Goal: Register for event/course

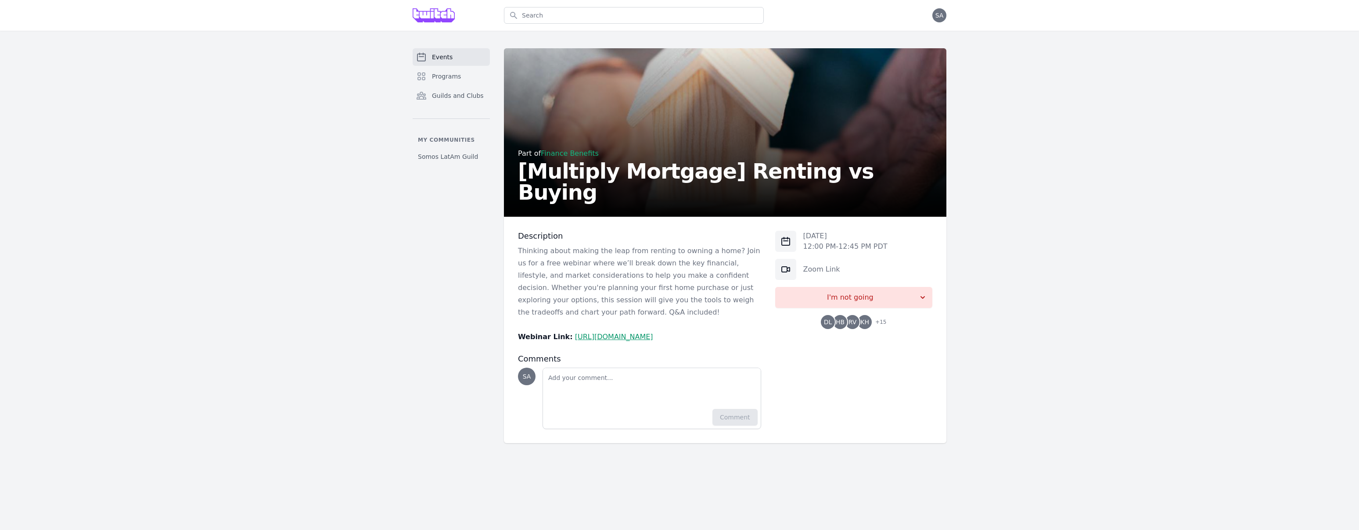
click at [531, 251] on p "Thinking about making the leap from renting to owning a home? Join us for a fre…" at bounding box center [639, 282] width 243 height 74
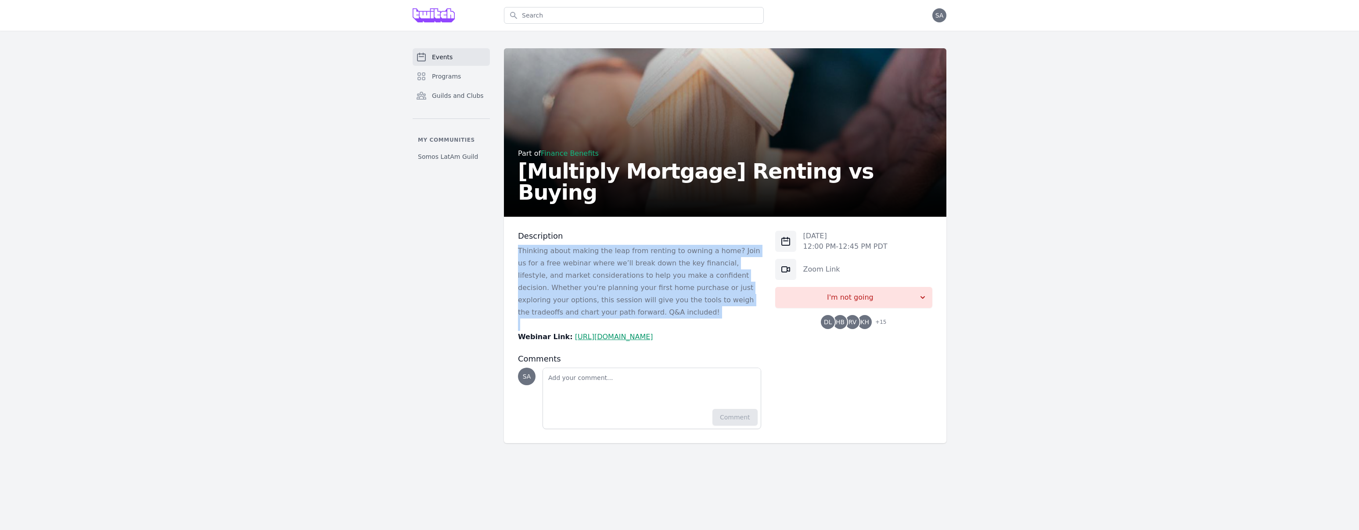
click at [531, 251] on p "Thinking about making the leap from renting to owning a home? Join us for a fre…" at bounding box center [639, 282] width 243 height 74
click at [542, 310] on p "Thinking about making the leap from renting to owning a home? Join us for a fre…" at bounding box center [639, 282] width 243 height 74
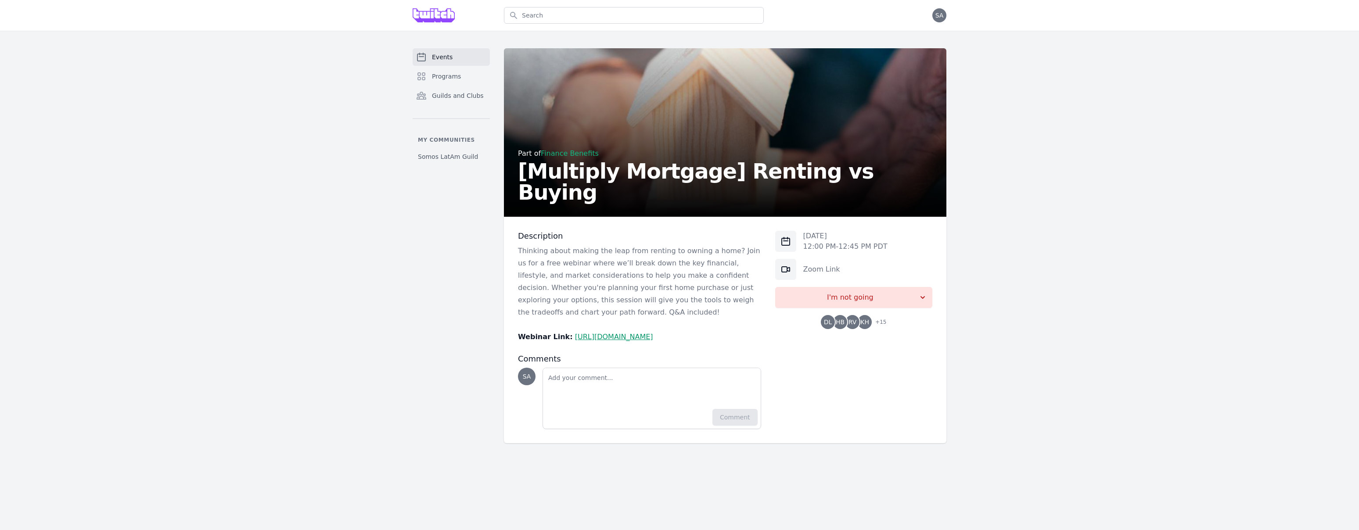
click at [542, 310] on p "Thinking about making the leap from renting to owning a home? Join us for a fre…" at bounding box center [639, 282] width 243 height 74
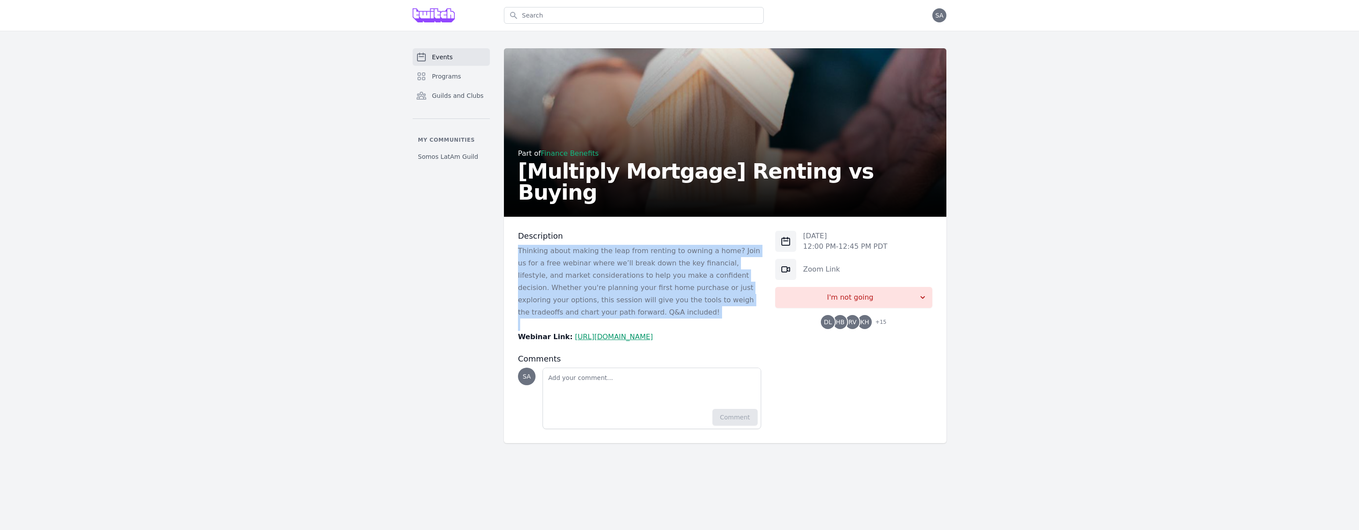
click at [542, 310] on p "Thinking about making the leap from renting to owning a home? Join us for a fre…" at bounding box center [639, 282] width 243 height 74
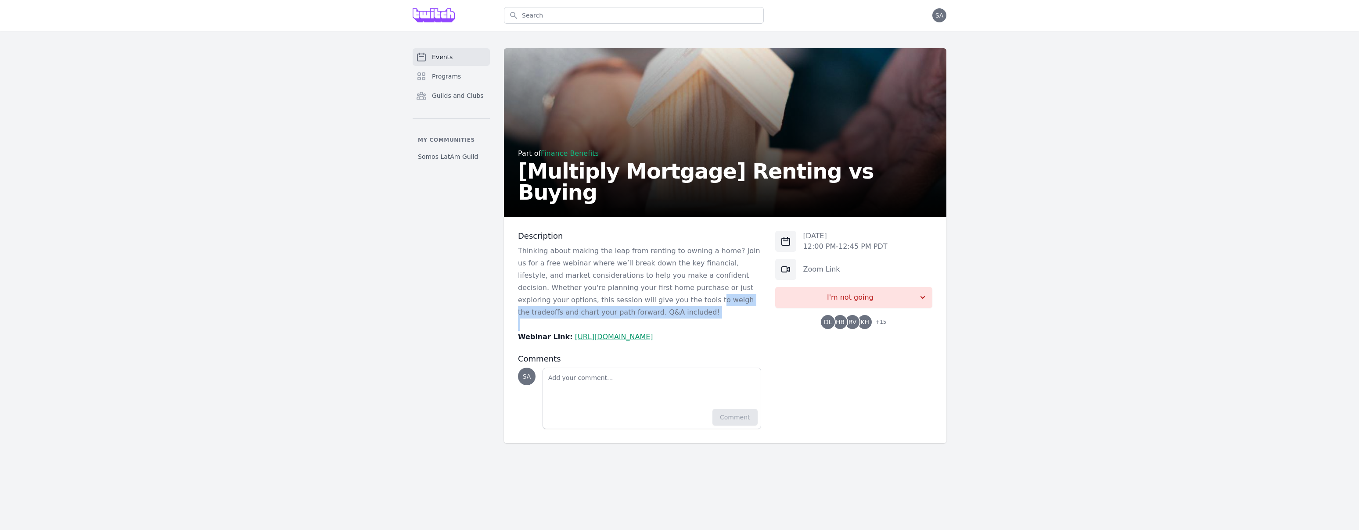
click at [617, 294] on p "Thinking about making the leap from renting to owning a home? Join us for a fre…" at bounding box center [639, 282] width 243 height 74
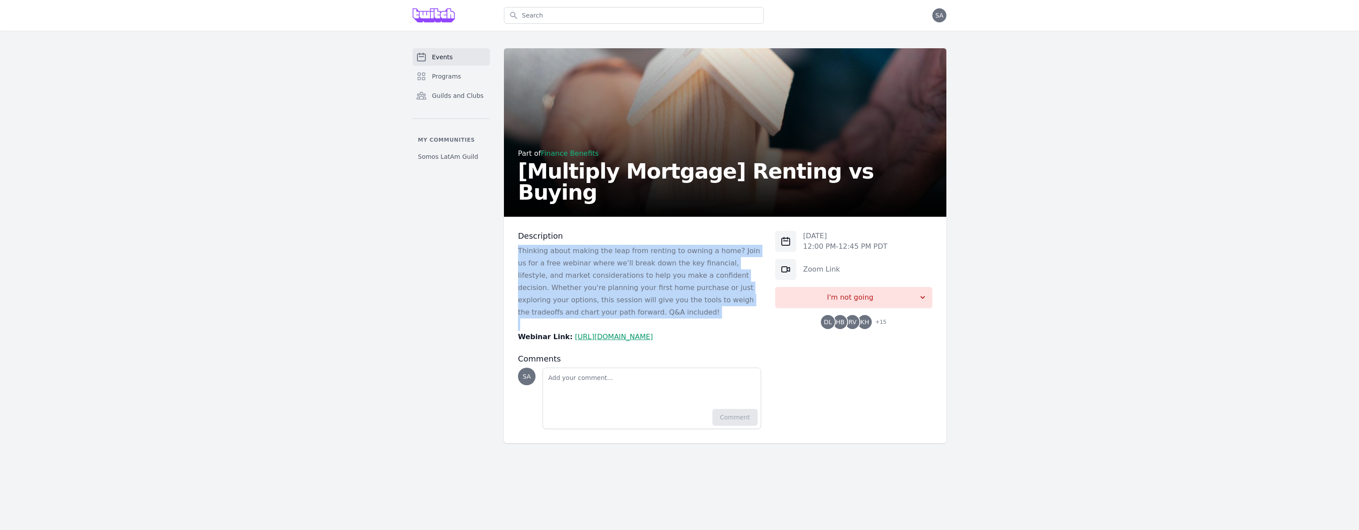
click at [617, 294] on p "Thinking about making the leap from renting to owning a home? Join us for a fre…" at bounding box center [639, 282] width 243 height 74
click at [631, 336] on link "[URL][DOMAIN_NAME]" at bounding box center [614, 337] width 78 height 8
click at [655, 267] on p "Thinking about making the leap from renting to owning a home? Join us for a fre…" at bounding box center [639, 282] width 243 height 74
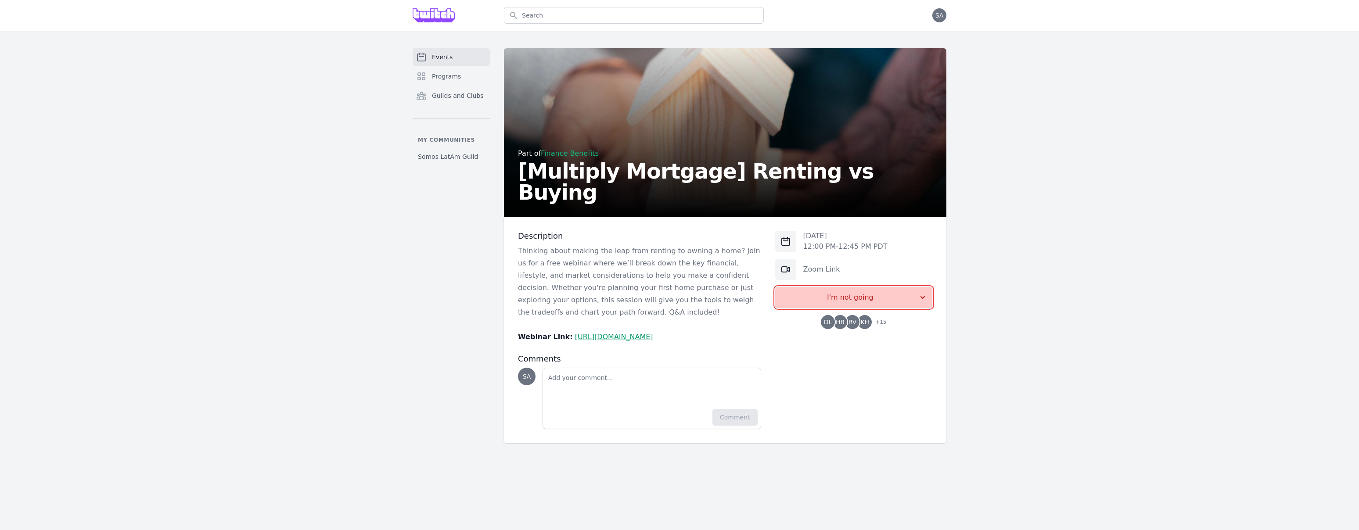
click at [908, 288] on button "I'm not going" at bounding box center [853, 297] width 157 height 21
click at [710, 265] on p "Thinking about making the leap from renting to owning a home? Join us for a fre…" at bounding box center [639, 282] width 243 height 74
click at [577, 265] on p "Thinking about making the leap from renting to owning a home? Join us for a fre…" at bounding box center [639, 282] width 243 height 74
click at [578, 277] on p "Thinking about making the leap from renting to owning a home? Join us for a fre…" at bounding box center [639, 282] width 243 height 74
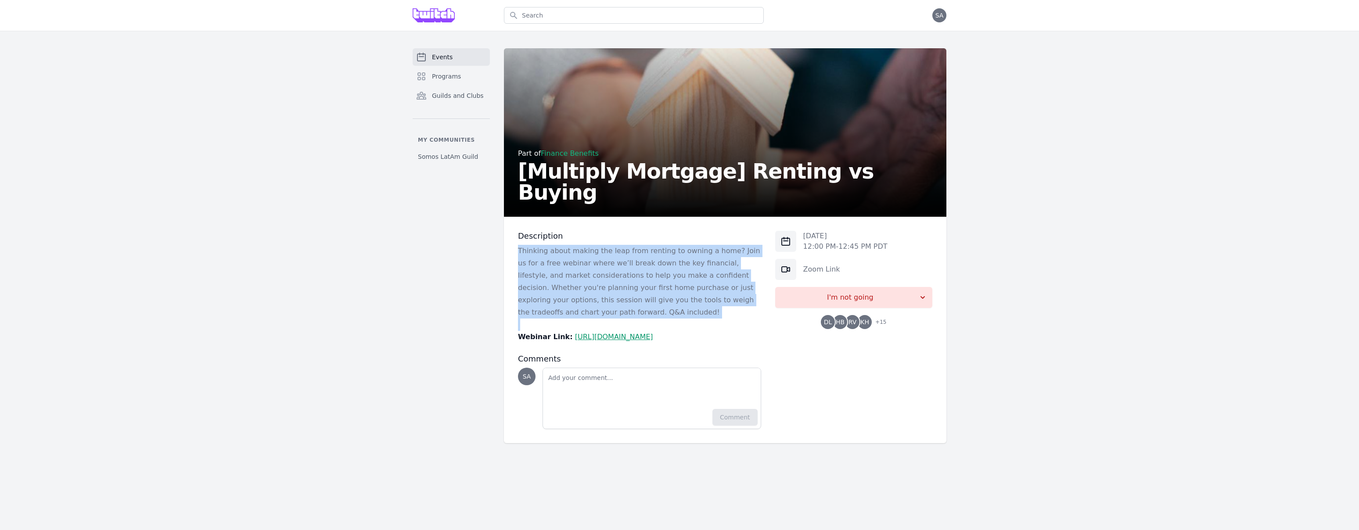
click at [578, 277] on p "Thinking about making the leap from renting to owning a home? Join us for a fre…" at bounding box center [639, 282] width 243 height 74
click at [588, 247] on p "Thinking about making the leap from renting to owning a home? Join us for a fre…" at bounding box center [639, 282] width 243 height 74
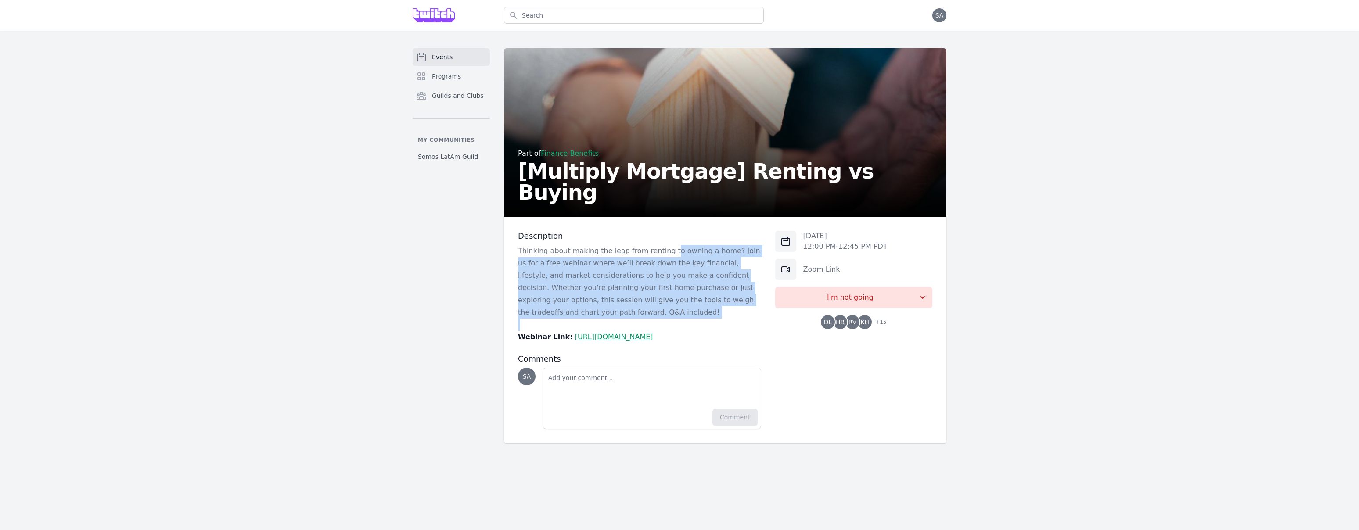
click at [662, 254] on p "Thinking about making the leap from renting to owning a home? Join us for a fre…" at bounding box center [639, 282] width 243 height 74
click at [663, 254] on p "Thinking about making the leap from renting to owning a home? Join us for a fre…" at bounding box center [639, 282] width 243 height 74
click at [663, 253] on p "Thinking about making the leap from renting to owning a home? Join us for a fre…" at bounding box center [639, 282] width 243 height 74
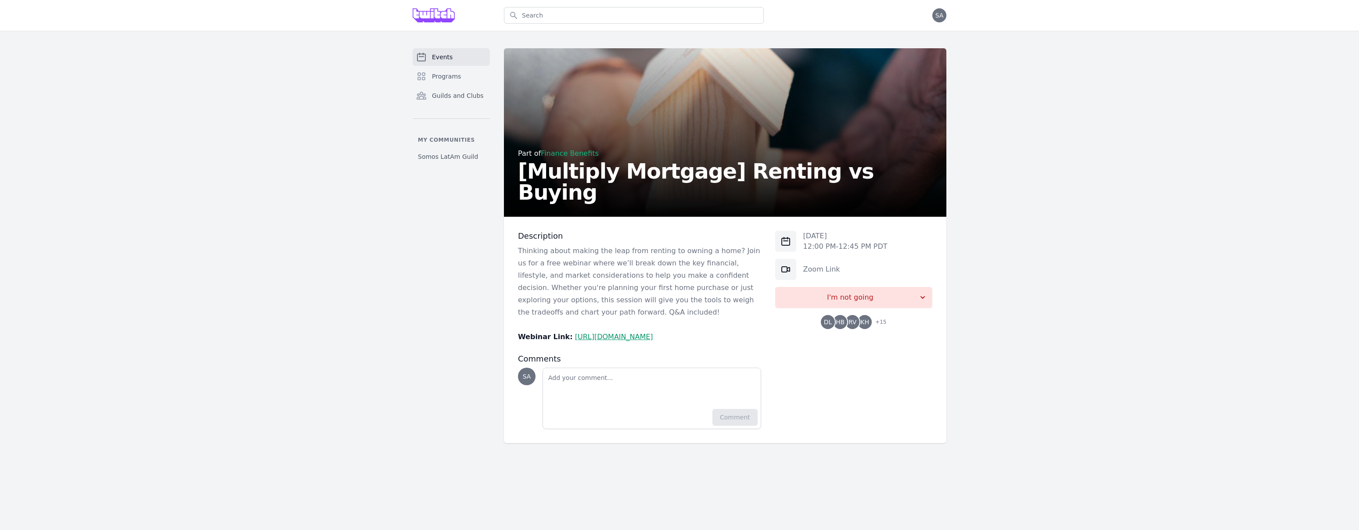
click at [645, 272] on p "Thinking about making the leap from renting to owning a home? Join us for a fre…" at bounding box center [639, 282] width 243 height 74
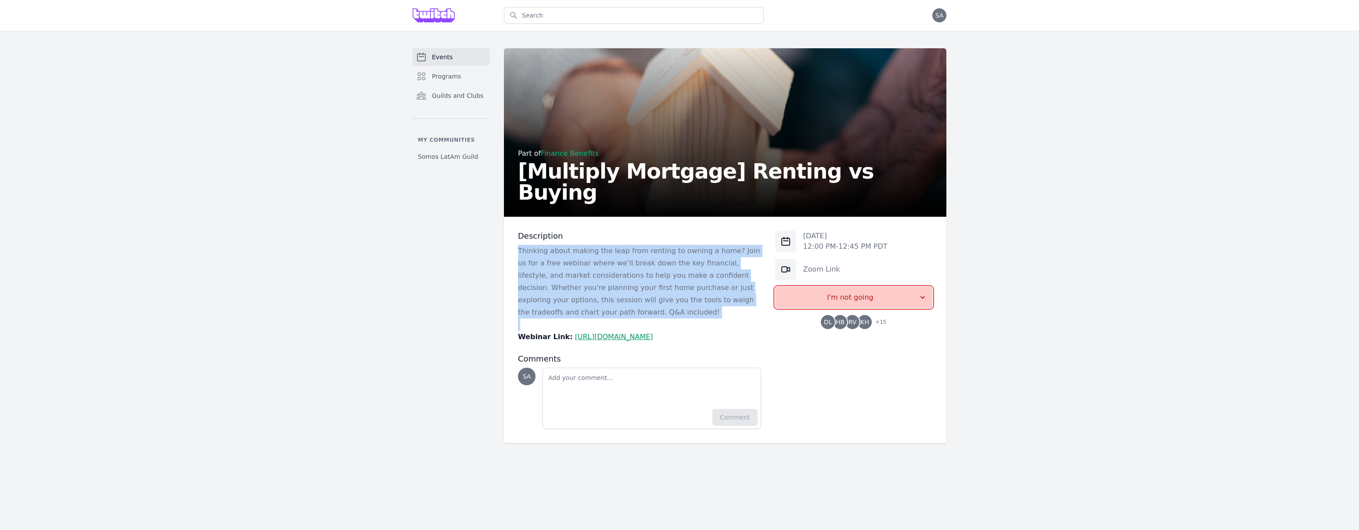
click at [905, 302] on span "I'm not going" at bounding box center [850, 297] width 136 height 11
click at [876, 333] on link "Maybe" at bounding box center [853, 337] width 157 height 16
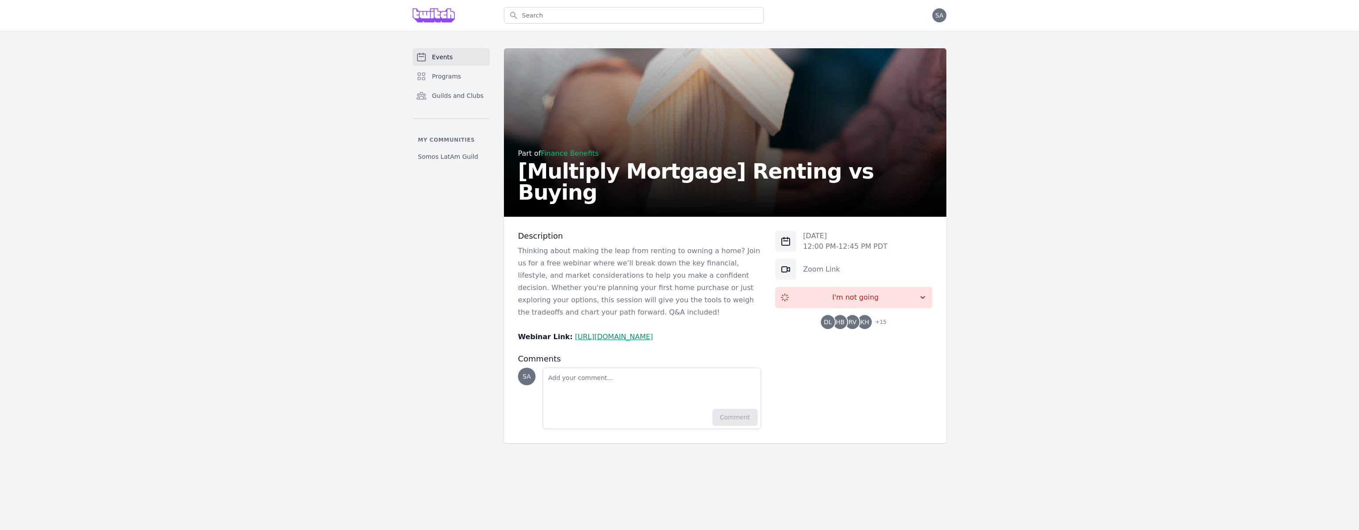
click at [605, 267] on p "Thinking about making the leap from renting to owning a home? Join us for a fre…" at bounding box center [639, 282] width 243 height 74
click at [875, 323] on span "+ 15" at bounding box center [878, 323] width 16 height 12
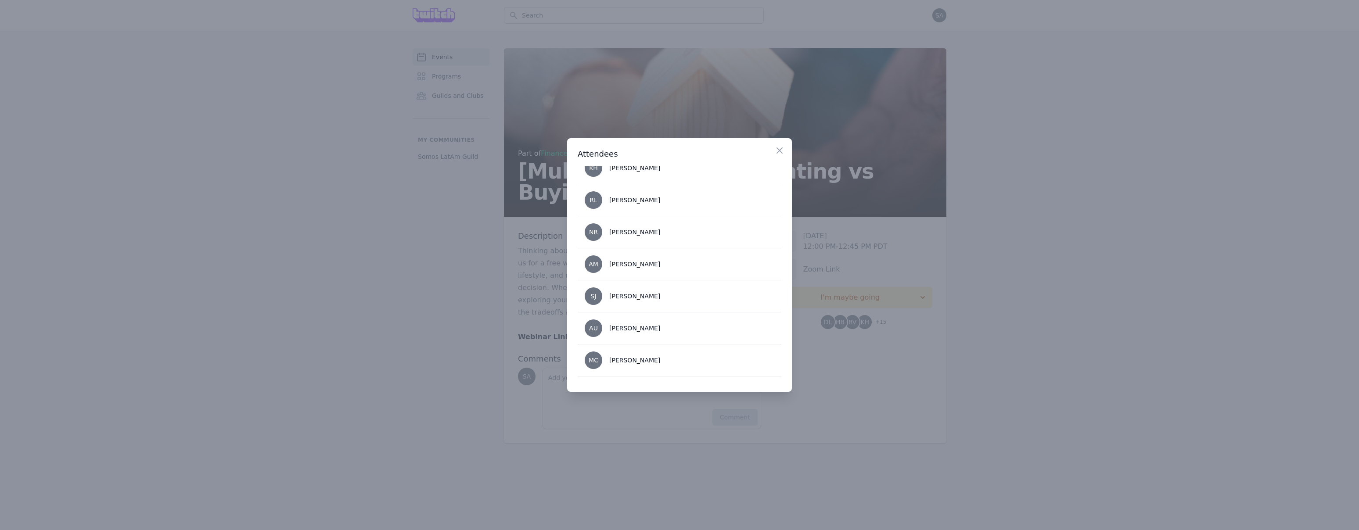
scroll to position [205, 0]
click at [634, 298] on div "[PERSON_NAME]" at bounding box center [634, 297] width 51 height 9
click at [646, 331] on div "Jirachaya Kiriruangchai" at bounding box center [644, 329] width 71 height 9
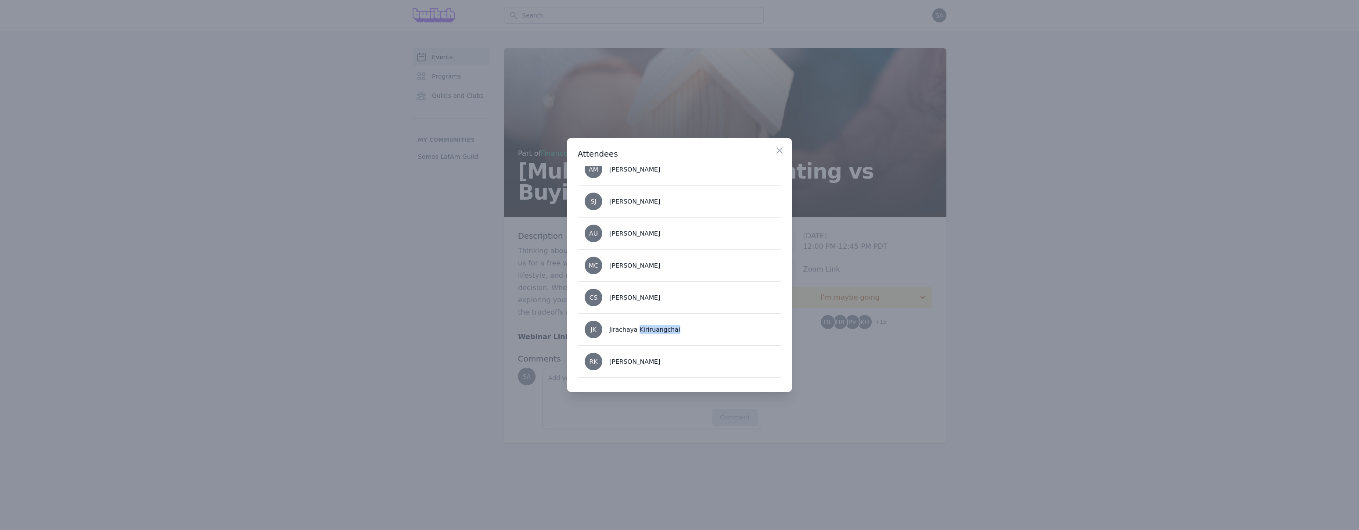
click at [646, 331] on div "Jirachaya Kiriruangchai" at bounding box center [644, 329] width 71 height 9
click at [777, 147] on icon "button" at bounding box center [779, 150] width 11 height 11
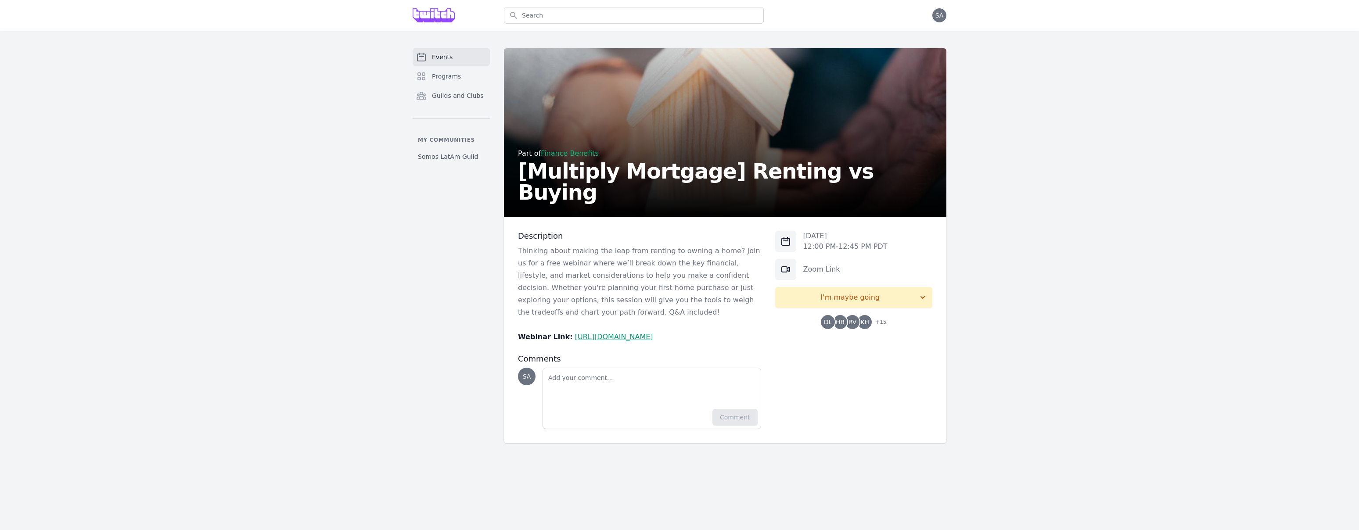
click at [384, 265] on div "Events Programs Guilds and Clubs My communities Somos LatAm Guild Part of Finan…" at bounding box center [679, 246] width 1359 height 430
